Goal: Information Seeking & Learning: Find specific fact

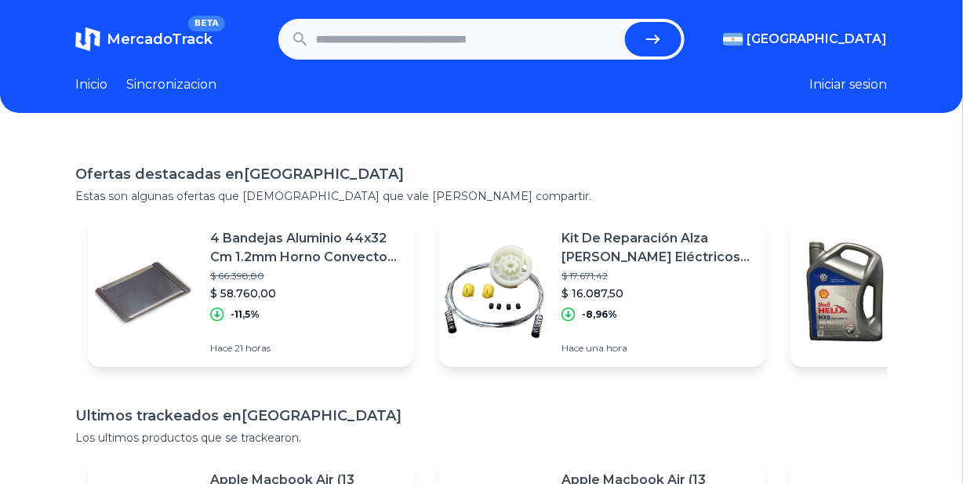
click at [460, 31] on input "text" at bounding box center [467, 39] width 303 height 35
type input "**********"
click at [625, 22] on button "submit" at bounding box center [653, 39] width 56 height 35
